Goal: Information Seeking & Learning: Find specific page/section

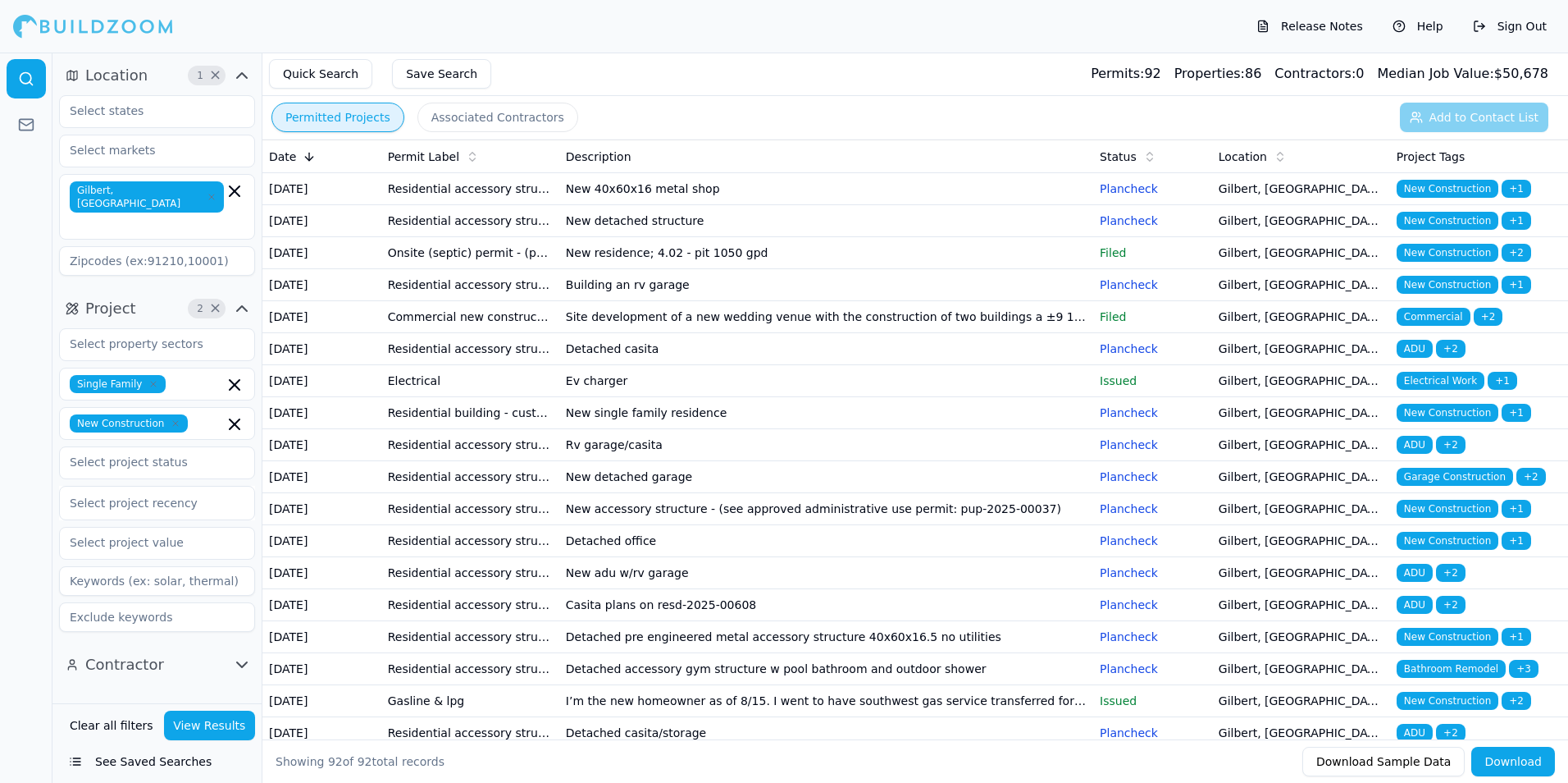
click at [207, 192] on icon "button" at bounding box center [212, 197] width 10 height 10
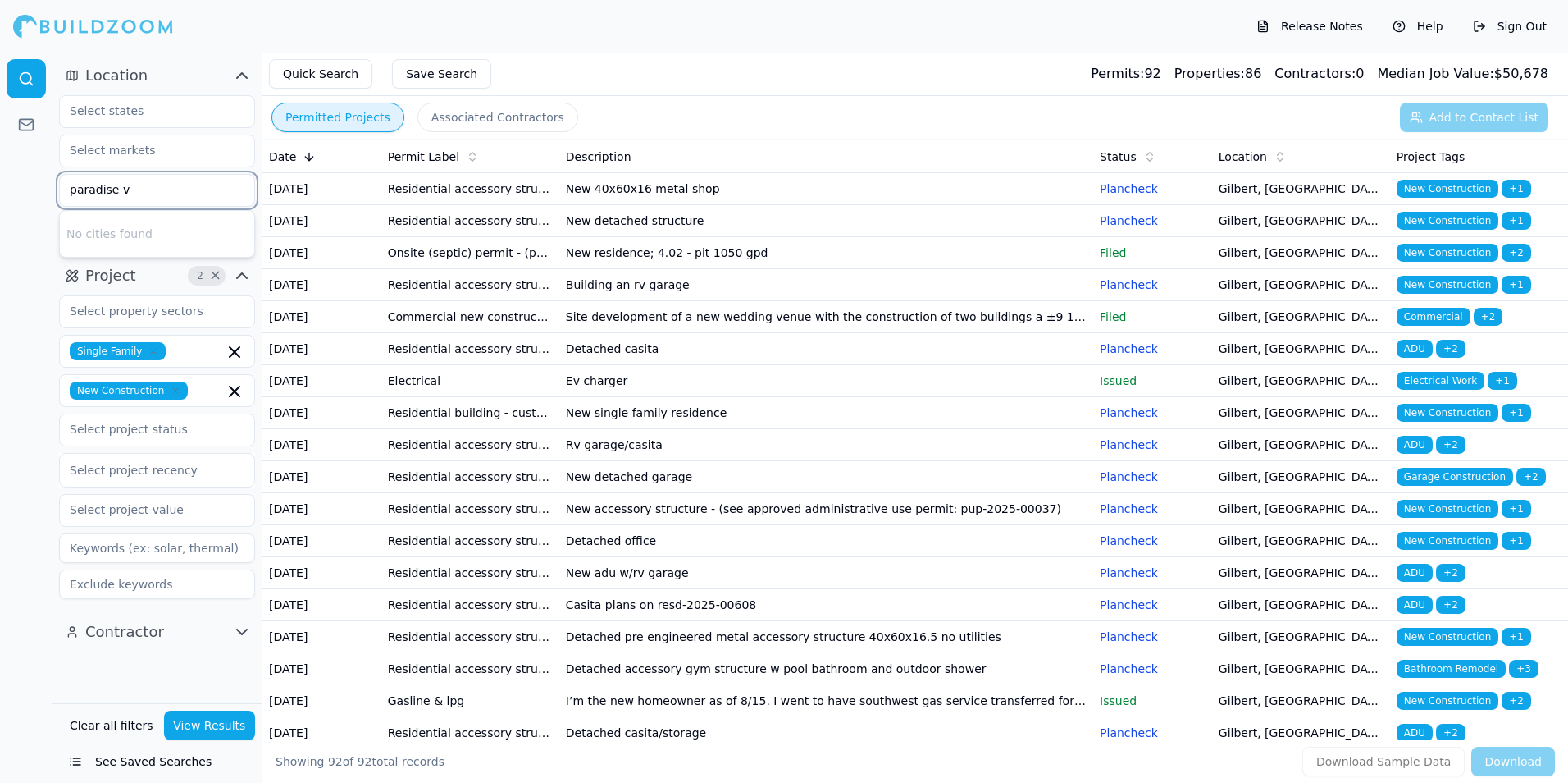
type input "paradise v"
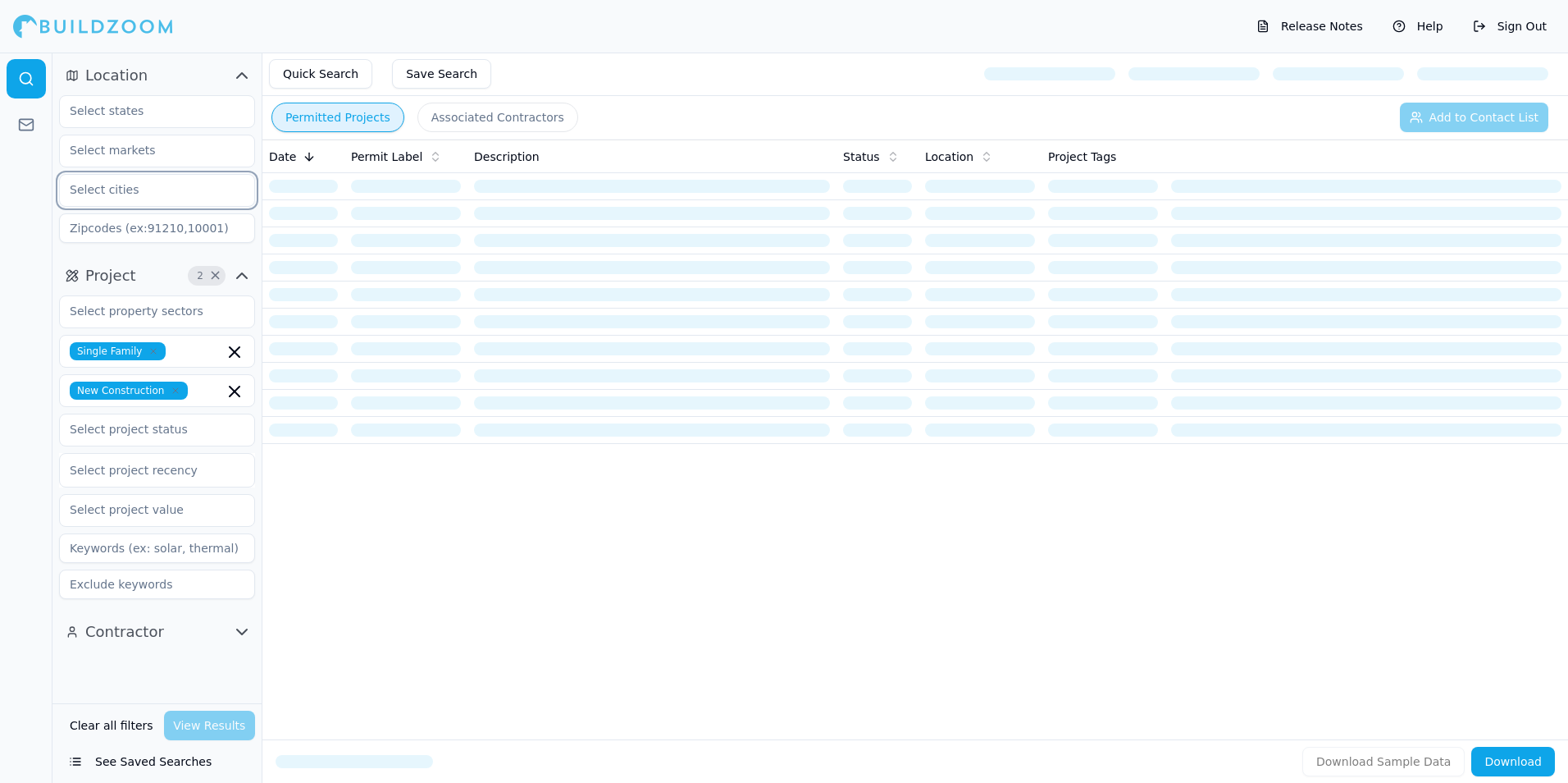
click at [151, 194] on input "text" at bounding box center [146, 189] width 174 height 29
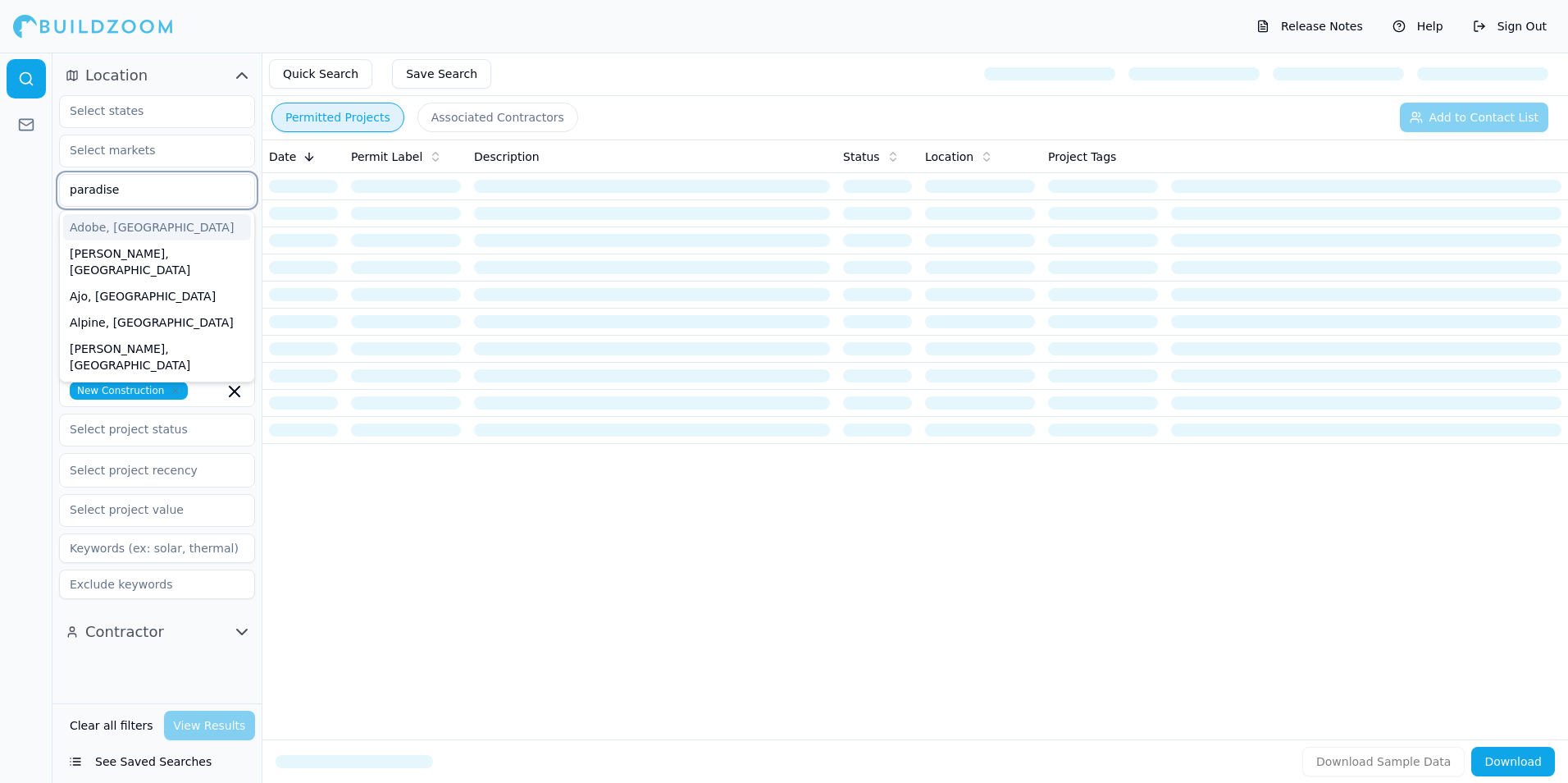
type input "paradise v"
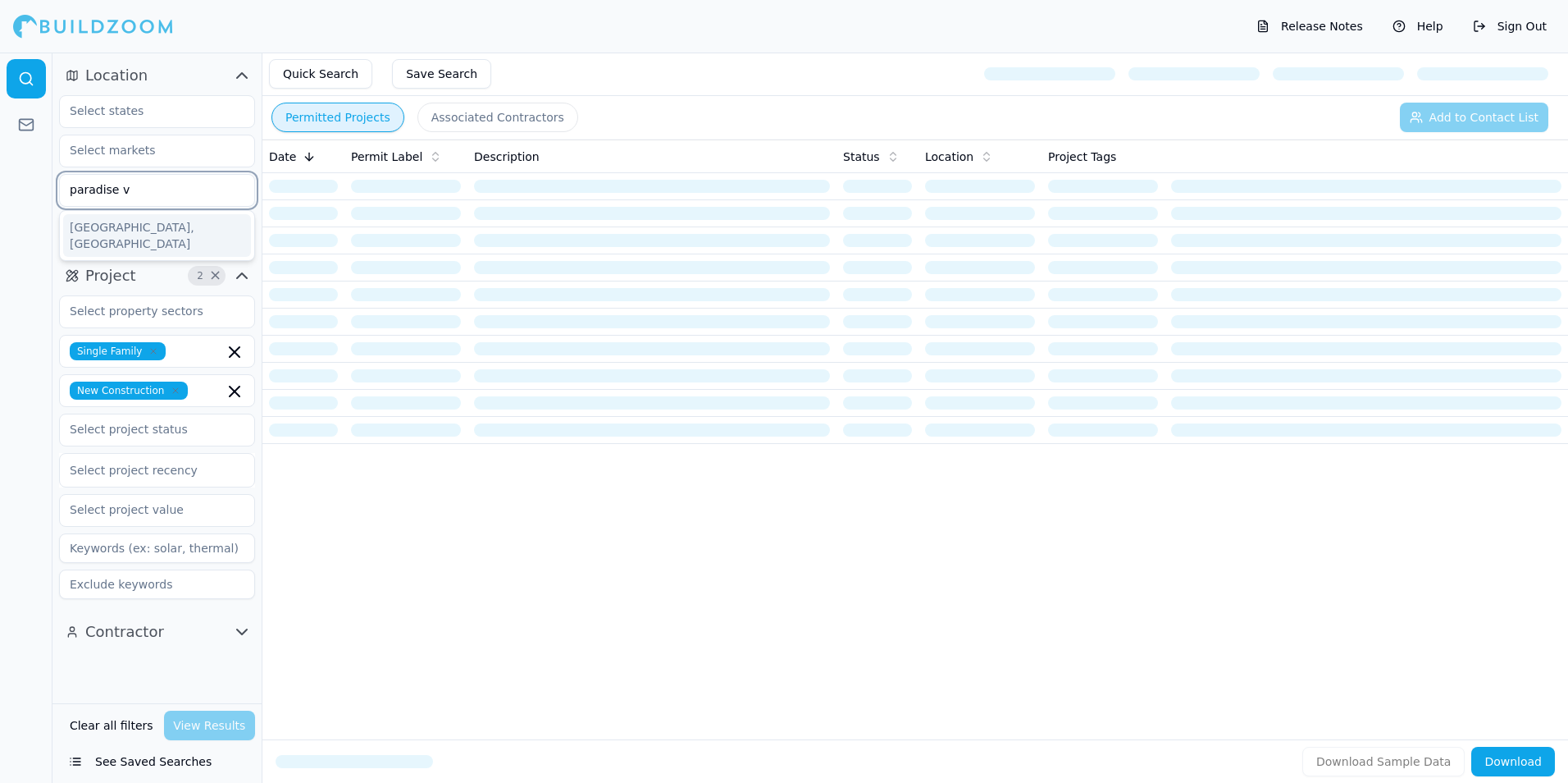
click at [136, 230] on div "[GEOGRAPHIC_DATA], [GEOGRAPHIC_DATA]" at bounding box center [157, 236] width 188 height 43
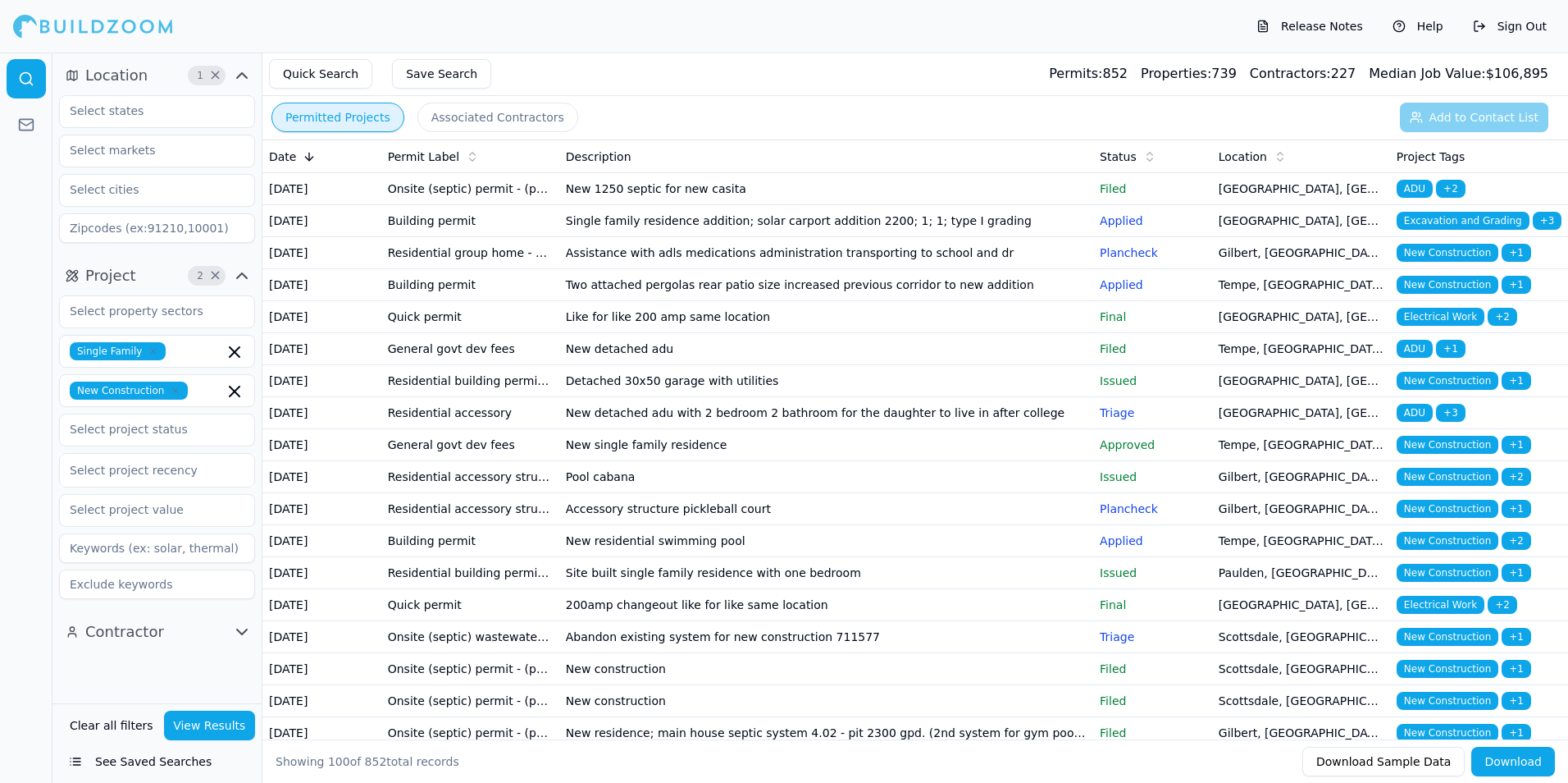
click at [209, 726] on button "View Results" at bounding box center [210, 725] width 92 height 29
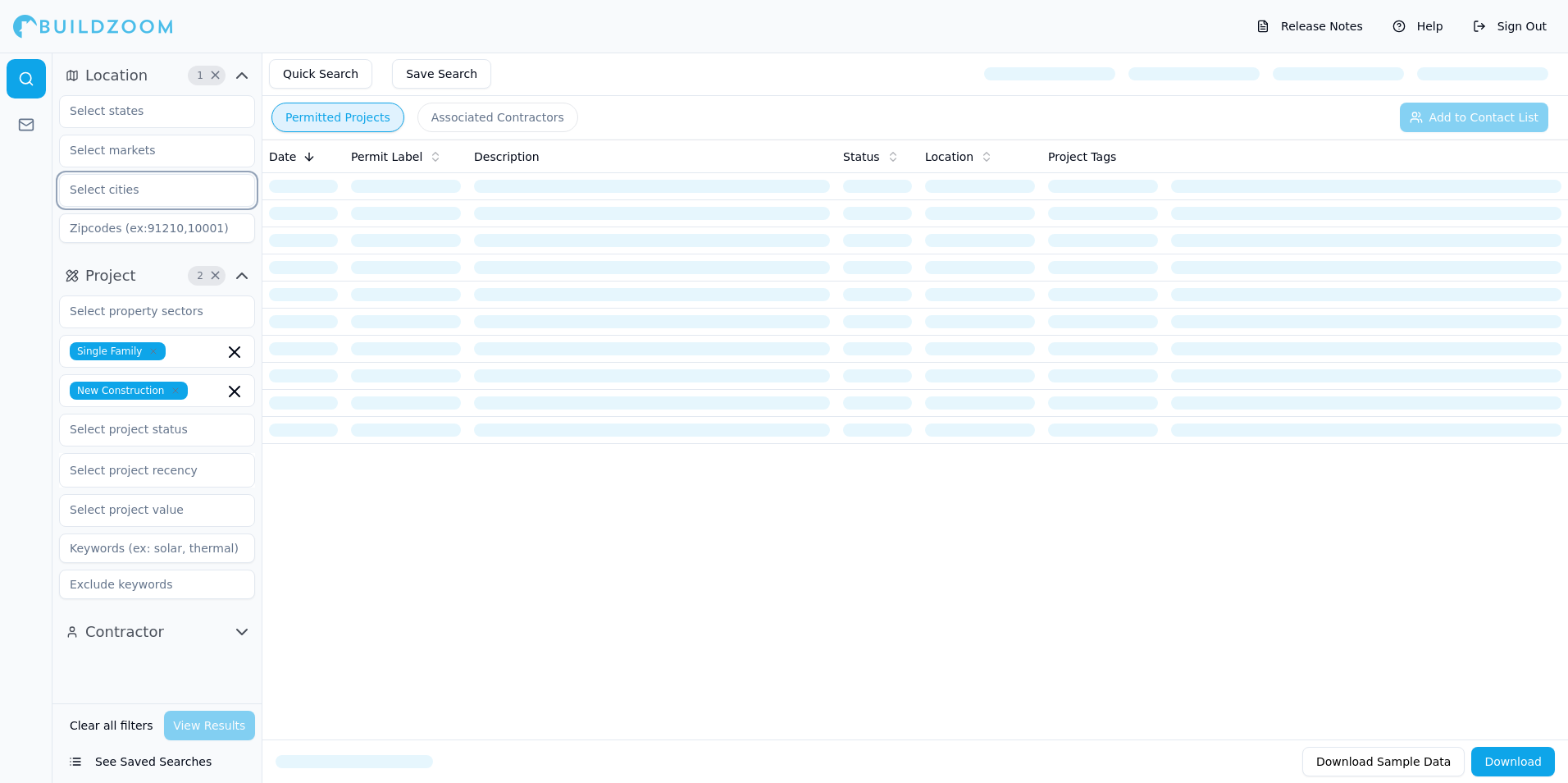
click at [122, 187] on input "text" at bounding box center [146, 189] width 174 height 29
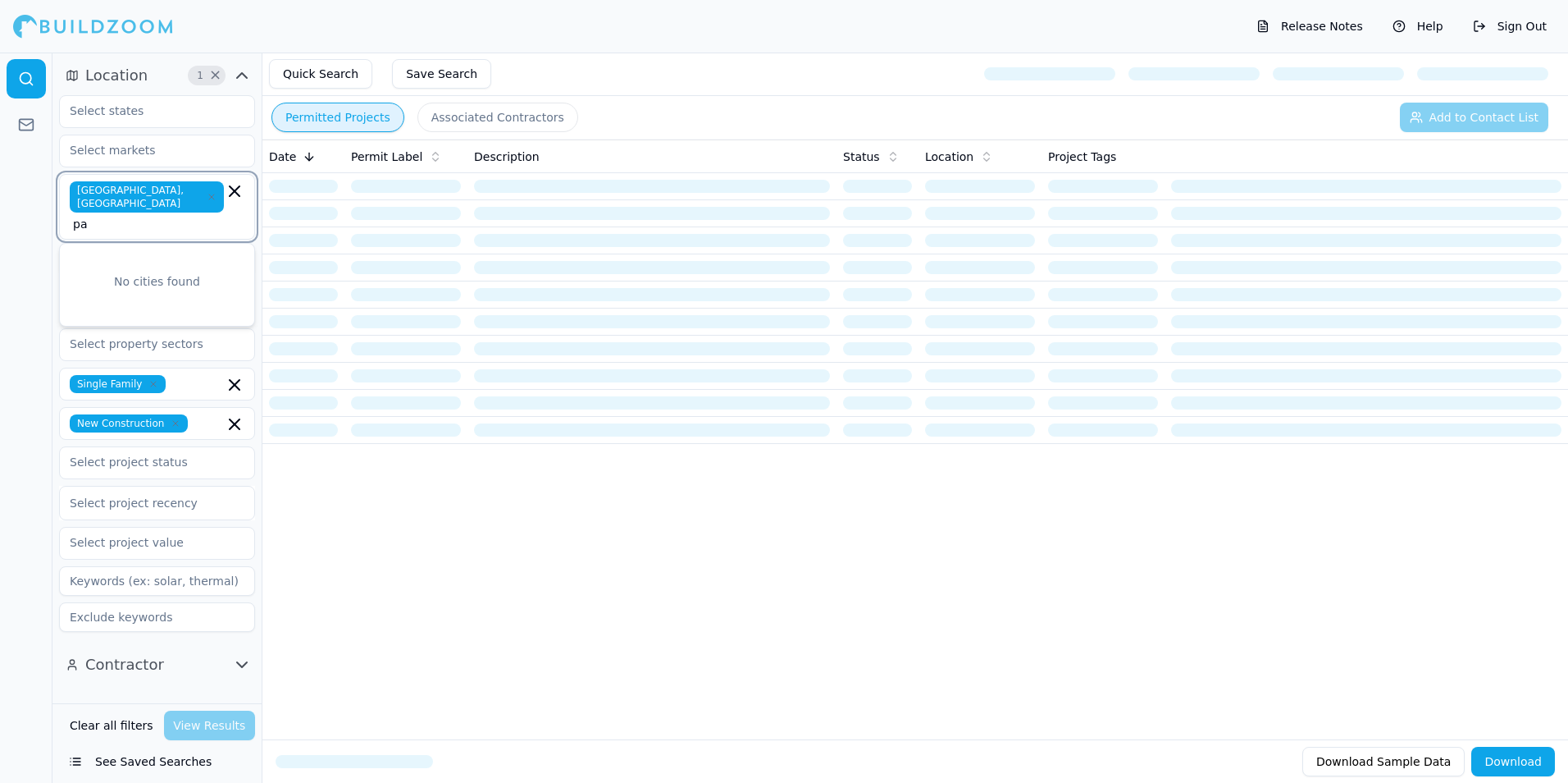
type input "p"
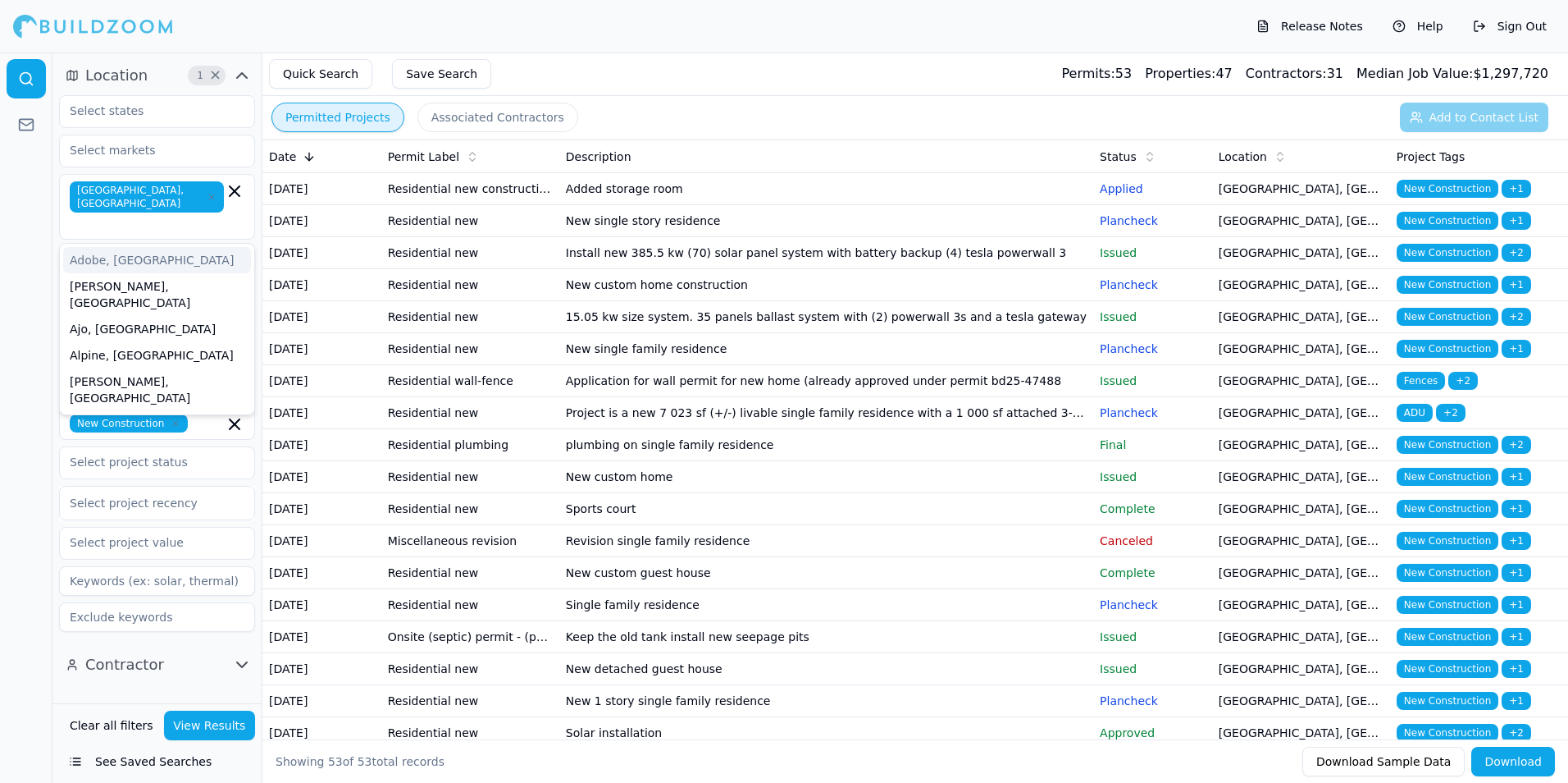
click at [0, 306] on html "Release Notes Help Sign Out Location 1 × [GEOGRAPHIC_DATA], [GEOGRAPHIC_DATA] A…" at bounding box center [784, 391] width 1568 height 783
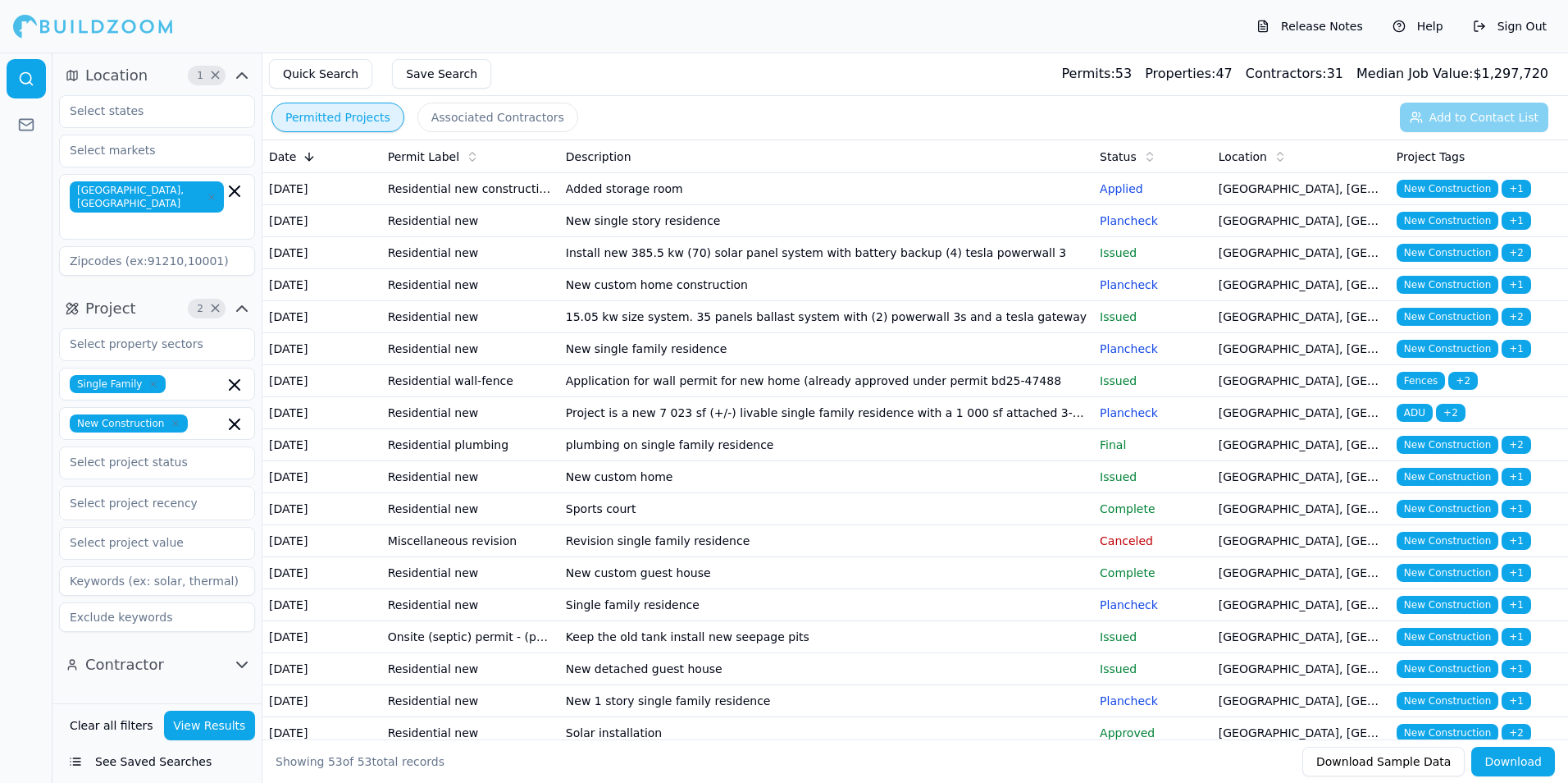
click at [216, 724] on button "View Results" at bounding box center [210, 725] width 92 height 29
